Goal: Find specific page/section: Find specific page/section

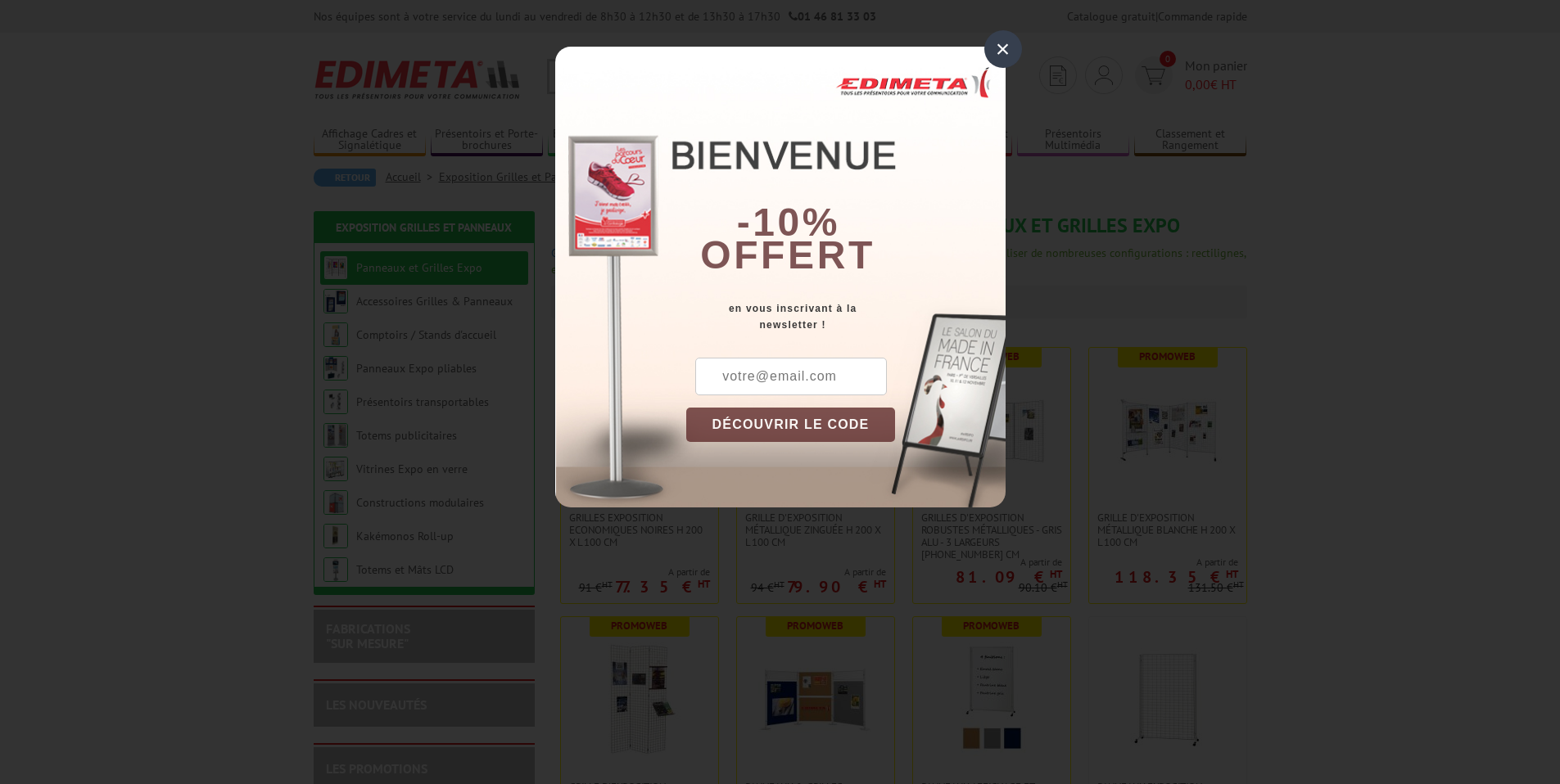
click at [1004, 52] on div "×" at bounding box center [1003, 49] width 38 height 38
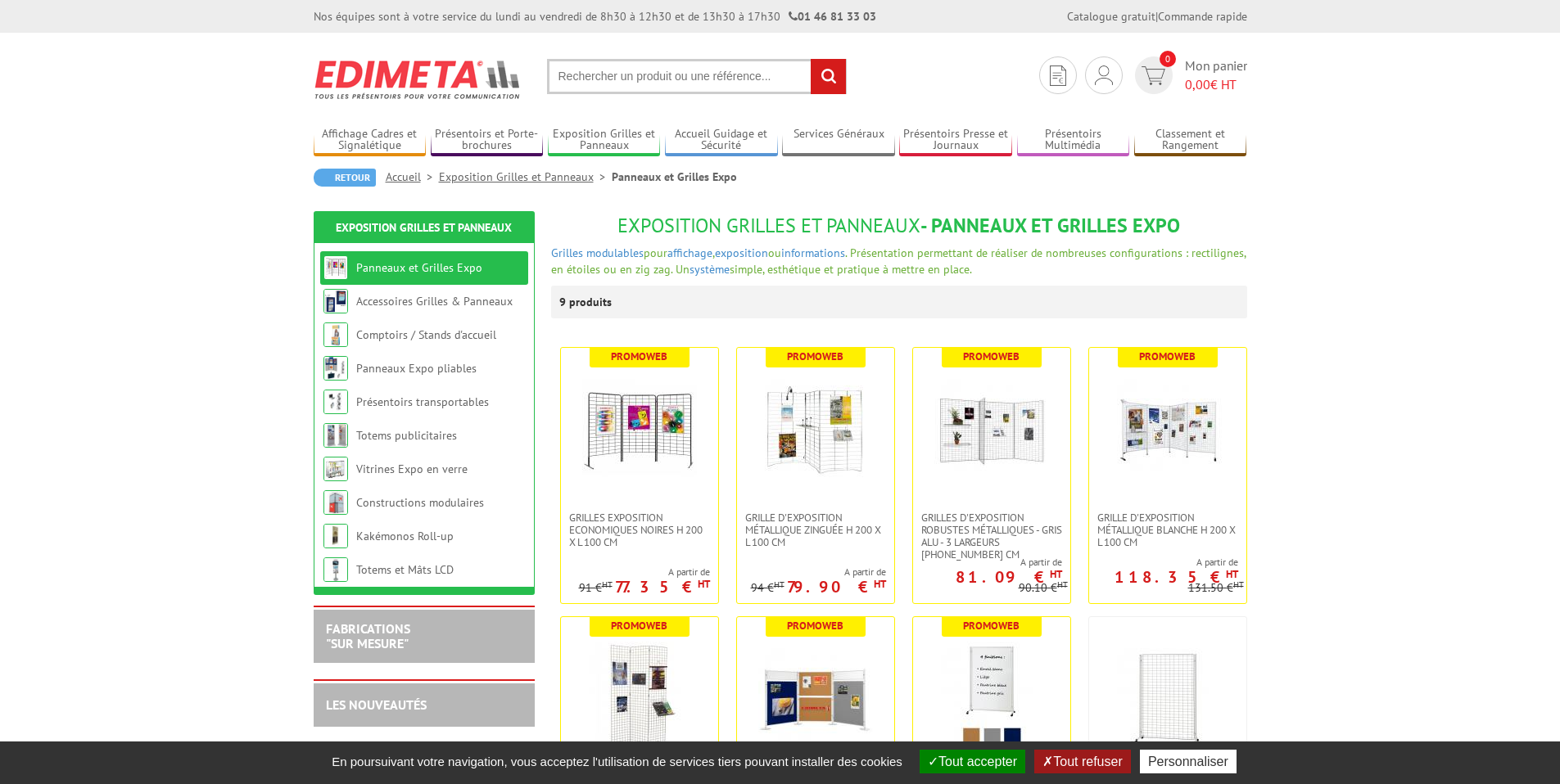
click at [647, 75] on input "text" at bounding box center [696, 76] width 300 height 35
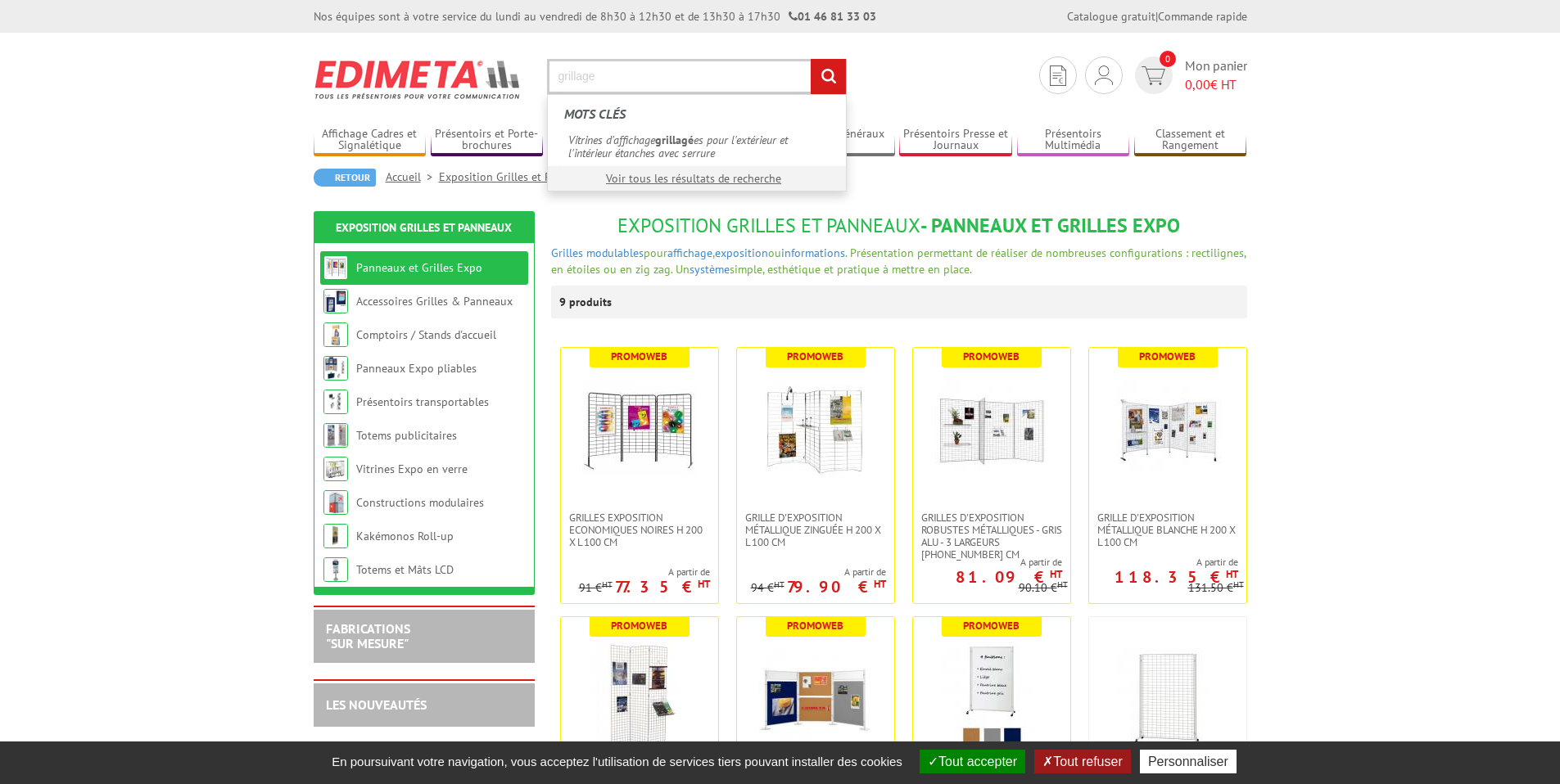
type input "grillage"
click at [811, 59] on input "rechercher" at bounding box center [828, 76] width 35 height 35
